Goal: Find contact information: Find contact information

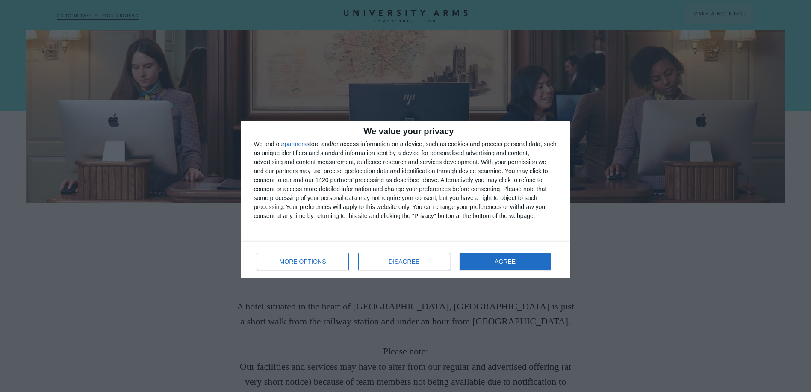
scroll to position [85, 0]
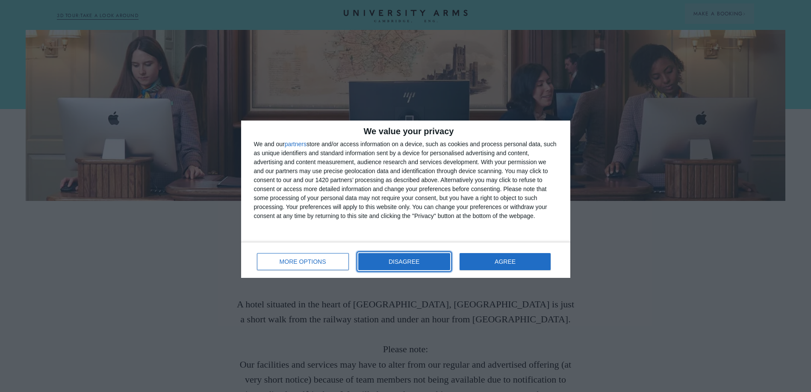
click at [424, 258] on button "DISAGREE" at bounding box center [404, 261] width 92 height 17
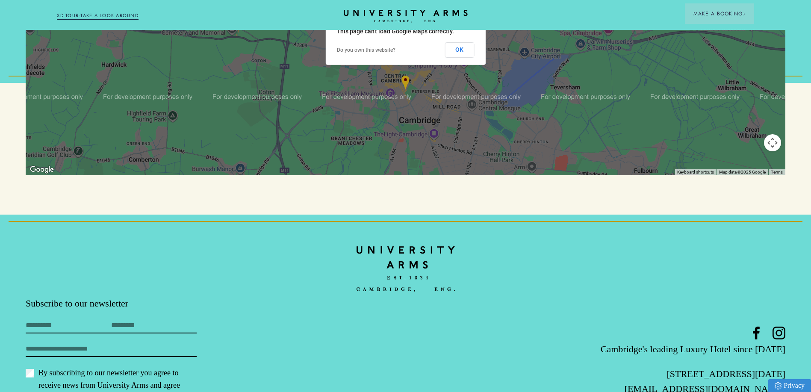
scroll to position [1094, 0]
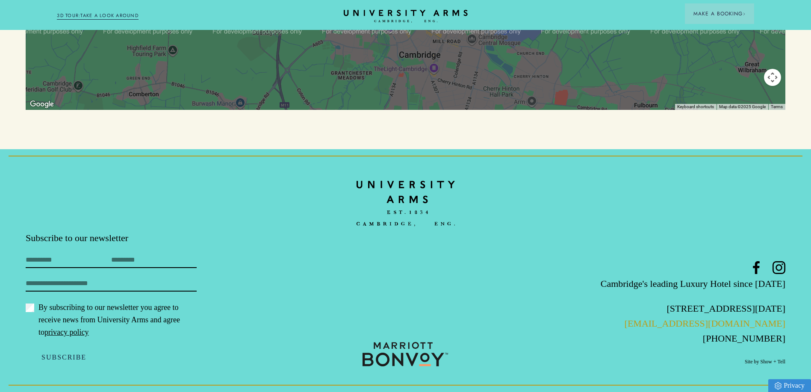
drag, startPoint x: 790, startPoint y: 323, endPoint x: 669, endPoint y: 322, distance: 121.8
click at [669, 322] on footer "Subscribe to our newsletter First Name Last Name Email By subscribing to our ne…" at bounding box center [405, 270] width 811 height 243
copy link "[EMAIL_ADDRESS][DOMAIN_NAME]"
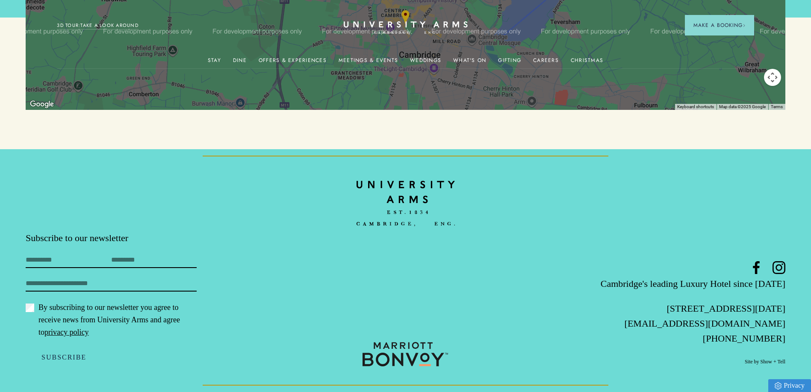
scroll to position [0, 0]
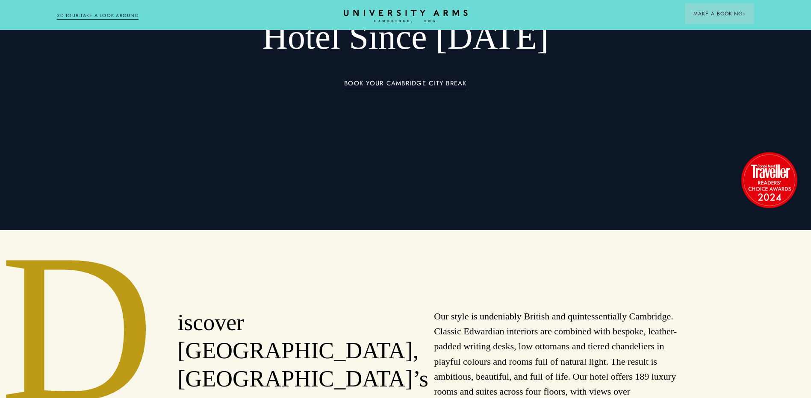
scroll to position [214, 0]
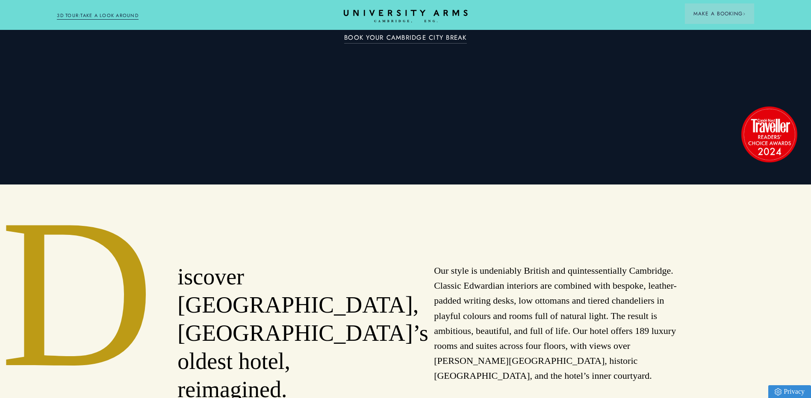
drag, startPoint x: 810, startPoint y: 52, endPoint x: 807, endPoint y: 46, distance: 7.1
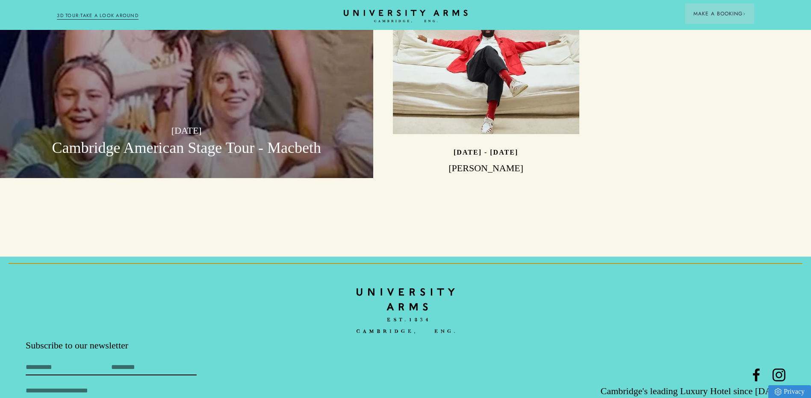
scroll to position [2692, 0]
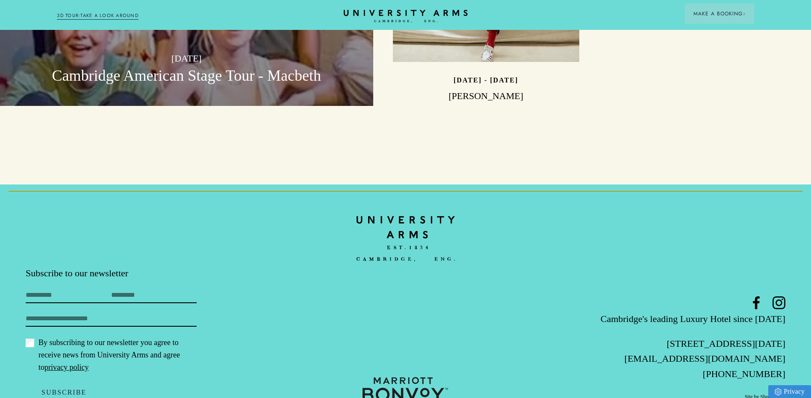
drag, startPoint x: 657, startPoint y: 330, endPoint x: 786, endPoint y: 333, distance: 128.7
click at [786, 333] on footer "Subscribe to our newsletter First Name Last Name Email By subscribing to our ne…" at bounding box center [405, 306] width 811 height 243
copy link "[EMAIL_ADDRESS][DOMAIN_NAME]"
